Goal: Task Accomplishment & Management: Manage account settings

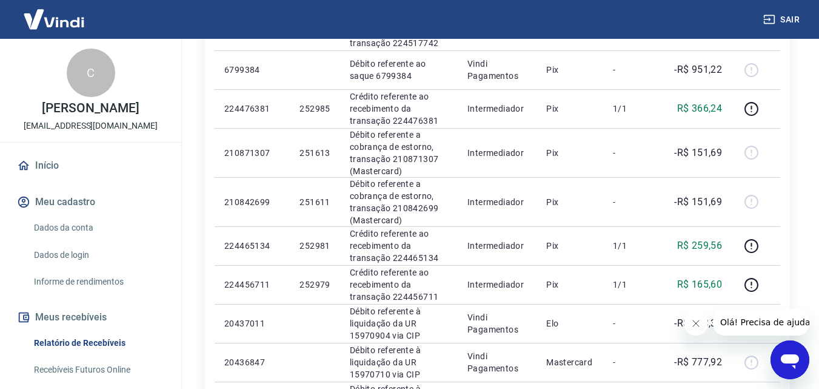
scroll to position [243, 0]
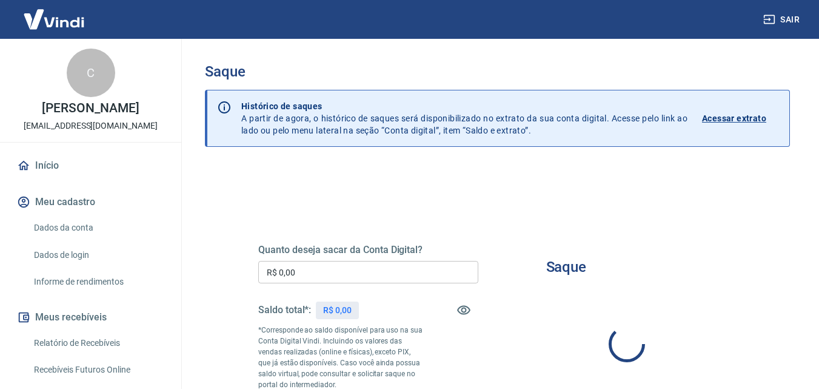
type input "R$ 0,00"
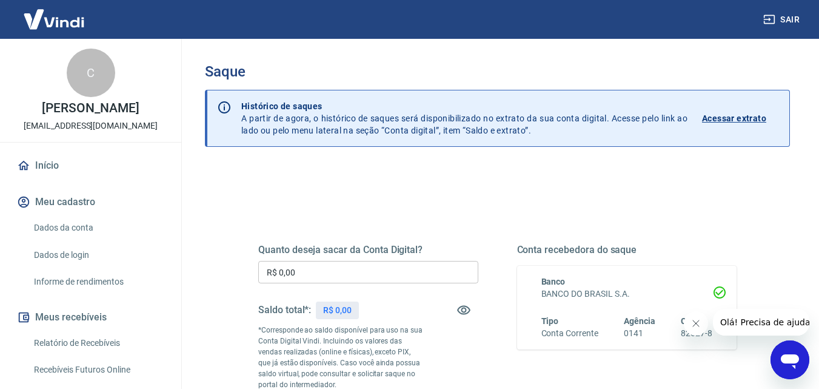
click at [419, 211] on div "Quanto deseja sacar da Conta Digital? R$ 0,00 ​ Saldo total*: R$ 0,00 *Correspo…" at bounding box center [498, 336] width 508 height 293
